Goal: Task Accomplishment & Management: Manage account settings

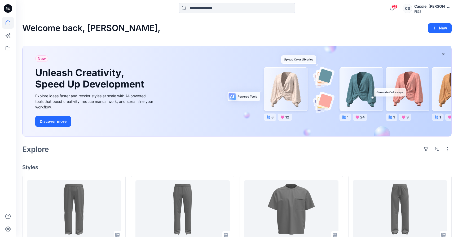
click at [432, 11] on div "FIGS" at bounding box center [433, 12] width 37 height 4
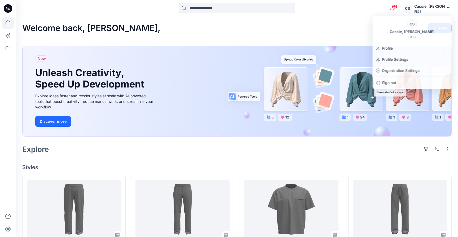
click at [339, 24] on div "Welcome back, Cassie, New" at bounding box center [237, 28] width 430 height 10
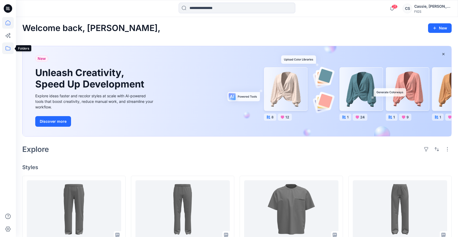
click at [10, 48] on icon at bounding box center [8, 48] width 12 height 12
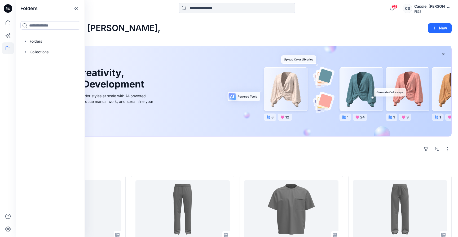
click at [296, 28] on div "Welcome back, Cassie, New" at bounding box center [237, 28] width 430 height 10
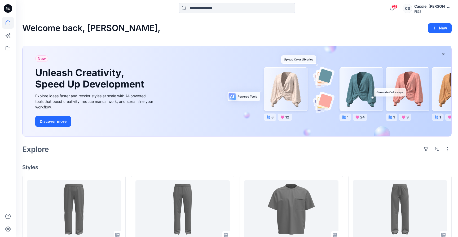
click at [435, 10] on div "FIGS" at bounding box center [433, 12] width 37 height 4
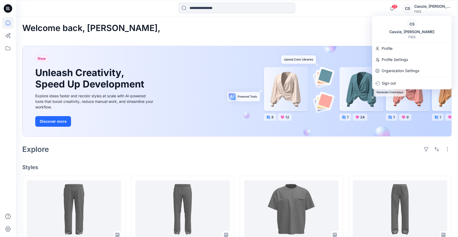
click at [337, 24] on div "Welcome back, Cassie, New" at bounding box center [237, 28] width 430 height 10
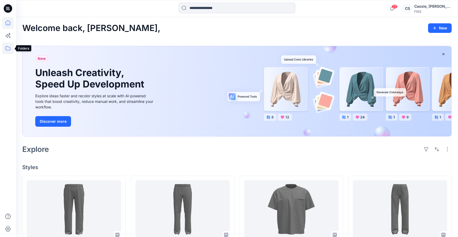
click at [8, 49] on icon at bounding box center [8, 48] width 12 height 12
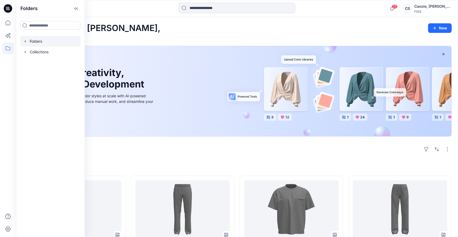
click at [34, 44] on div at bounding box center [50, 41] width 60 height 11
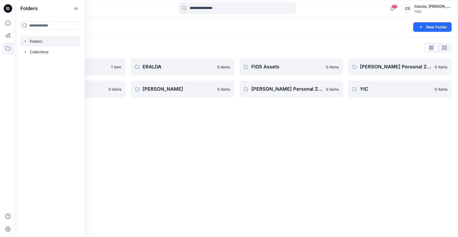
click at [205, 125] on div "Folders New Folder Folders List Browzwear Studio 1 item NEEDLE CRAFT 0 items ER…" at bounding box center [237, 127] width 443 height 220
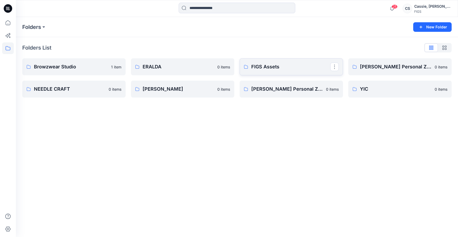
click at [299, 72] on link "FIGS Assets" at bounding box center [291, 66] width 103 height 17
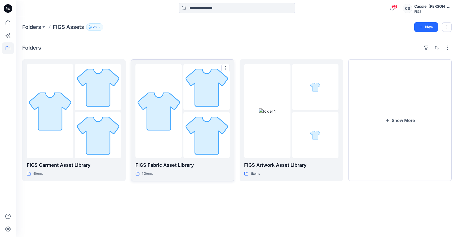
click at [173, 139] on div at bounding box center [159, 111] width 46 height 94
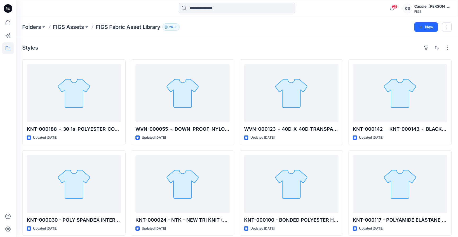
click at [288, 46] on div "Styles" at bounding box center [237, 48] width 430 height 8
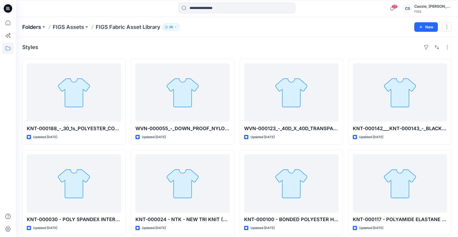
click at [38, 29] on p "Folders" at bounding box center [31, 26] width 19 height 7
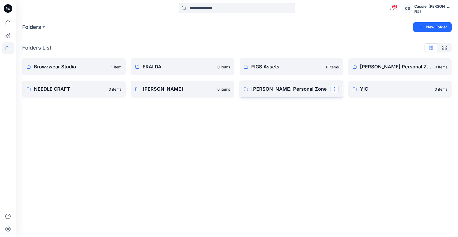
click at [335, 89] on button "button" at bounding box center [335, 89] width 8 height 8
click at [312, 98] on div "Folders List Browzwear Studio 1 item NEEDLE CRAFT 0 items ERALDA 0 items [PERSO…" at bounding box center [237, 70] width 443 height 67
click at [306, 94] on link "[PERSON_NAME] Personal Zone" at bounding box center [291, 89] width 103 height 17
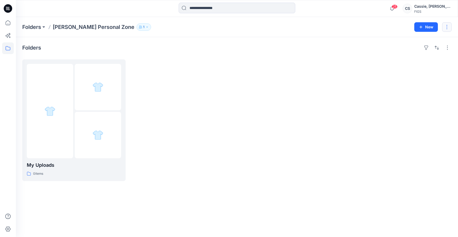
click at [450, 29] on button "button" at bounding box center [448, 27] width 10 height 10
click at [408, 40] on p "Edit" at bounding box center [406, 40] width 7 height 6
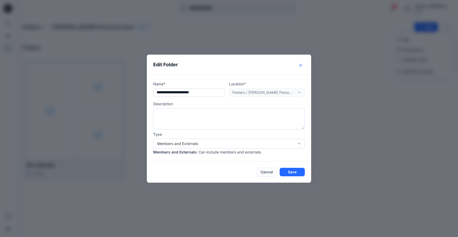
click at [299, 64] on button "Close" at bounding box center [301, 65] width 8 height 8
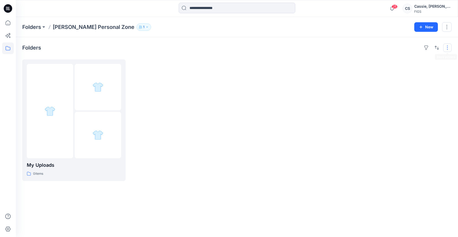
click at [448, 45] on button "button" at bounding box center [448, 48] width 8 height 8
click at [447, 28] on button "button" at bounding box center [448, 27] width 10 height 10
click at [421, 70] on p "[PERSON_NAME]" at bounding box center [418, 72] width 30 height 6
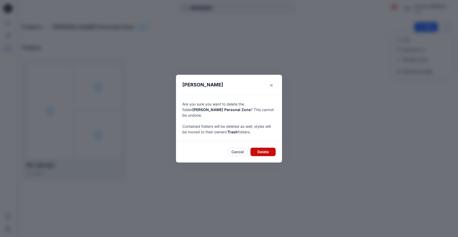
click at [265, 150] on button "Delete" at bounding box center [263, 152] width 25 height 8
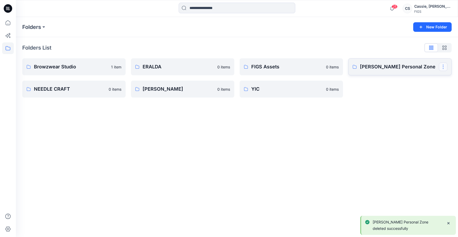
click at [442, 66] on button "button" at bounding box center [443, 67] width 8 height 8
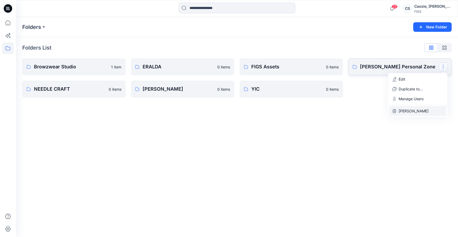
click at [406, 113] on p "[PERSON_NAME]" at bounding box center [414, 111] width 30 height 6
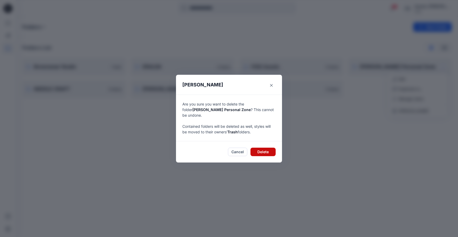
click at [263, 148] on button "Delete" at bounding box center [263, 152] width 25 height 8
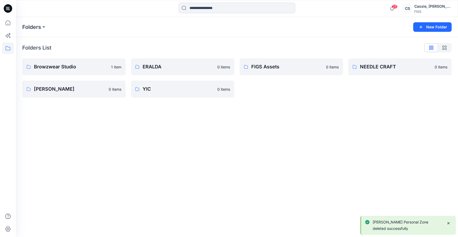
click at [286, 162] on div "Folders New Folder Folders List Browzwear Studio 1 item [PERSON_NAME] 0 items E…" at bounding box center [237, 127] width 443 height 220
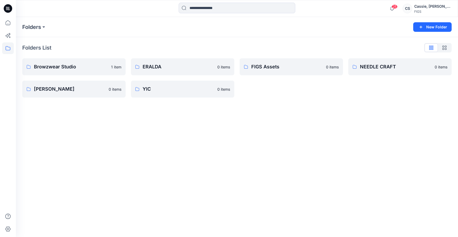
click at [288, 139] on div "Folders New Folder Folders List Browzwear Studio 1 item [PERSON_NAME] 0 items E…" at bounding box center [237, 127] width 443 height 220
click at [305, 74] on link "FIGS Assets" at bounding box center [291, 66] width 103 height 17
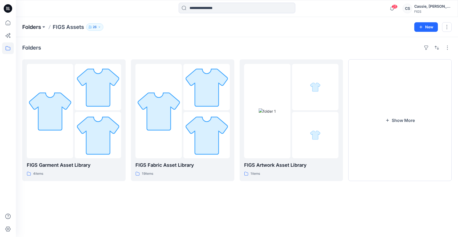
click at [33, 27] on p "Folders" at bounding box center [31, 26] width 19 height 7
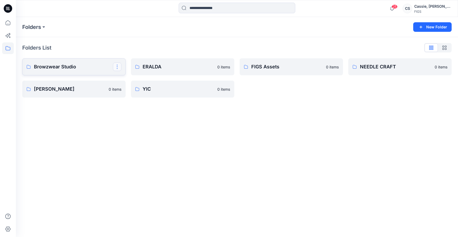
click at [117, 70] on button "button" at bounding box center [117, 67] width 8 height 8
click at [187, 212] on div "Folders New Folder Folders List Browzwear Studio Edit Duplicate to... Manage Us…" at bounding box center [237, 127] width 443 height 220
click at [372, 129] on div "Folders New Folder Folders List Browzwear Studio 1 item [PERSON_NAME] 0 items E…" at bounding box center [237, 127] width 443 height 220
